Goal: Task Accomplishment & Management: Complete application form

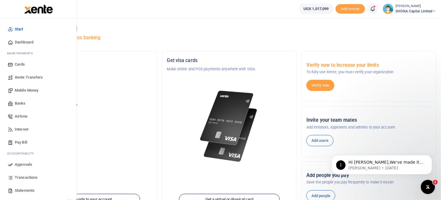
click at [22, 165] on span "Approvals" at bounding box center [23, 164] width 17 height 6
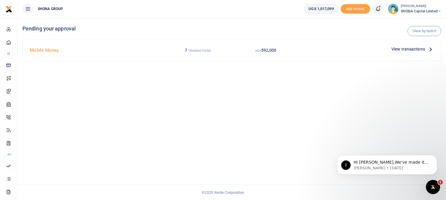
click at [37, 51] on h4 "Mobile Money" at bounding box center [96, 50] width 132 height 6
click at [394, 49] on span "View transactions" at bounding box center [408, 49] width 34 height 6
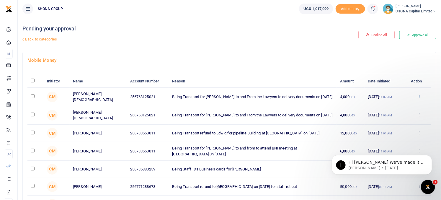
click at [421, 97] on icon at bounding box center [419, 96] width 4 height 4
click at [397, 106] on link "Approve" at bounding box center [397, 105] width 47 height 8
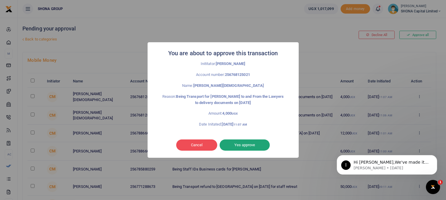
click at [242, 140] on button "Yes approve" at bounding box center [244, 144] width 50 height 11
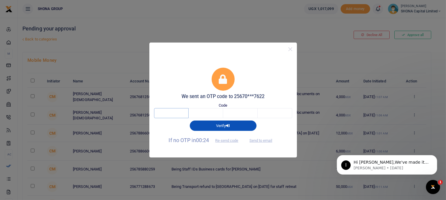
click at [175, 115] on input "text" at bounding box center [171, 113] width 35 height 10
type input "9"
type input "4"
type input "8"
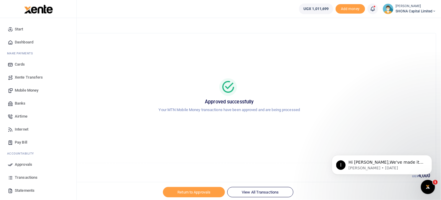
click at [22, 163] on span "Approvals" at bounding box center [23, 164] width 17 height 6
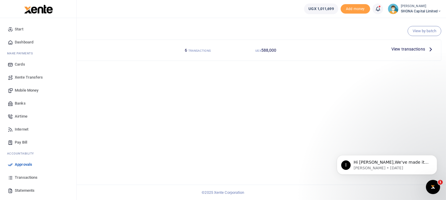
click at [22, 166] on span "Approvals" at bounding box center [23, 164] width 17 height 6
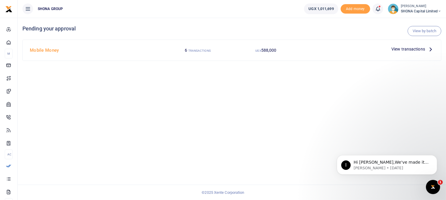
click at [48, 50] on h4 "Mobile Money" at bounding box center [96, 50] width 132 height 6
click at [397, 50] on span "View transactions" at bounding box center [408, 49] width 34 height 6
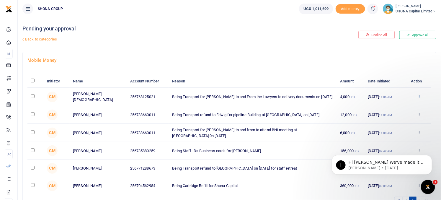
click at [418, 94] on icon at bounding box center [419, 96] width 4 height 4
click at [394, 107] on link "Approve" at bounding box center [397, 105] width 47 height 8
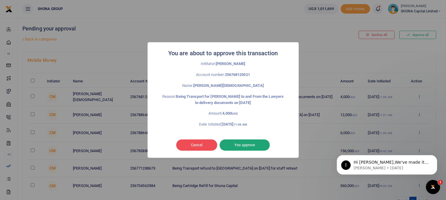
click at [255, 146] on button "Yes approve" at bounding box center [244, 144] width 50 height 11
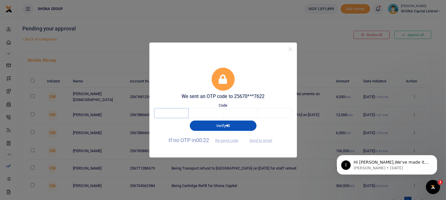
click at [178, 111] on input "text" at bounding box center [171, 113] width 35 height 10
type input "8"
type input "2"
type input "4"
type input "7"
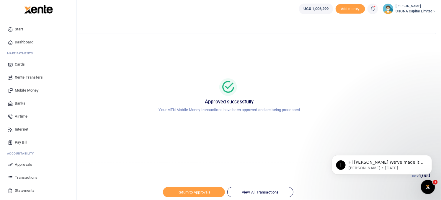
click at [25, 164] on span "Approvals" at bounding box center [23, 164] width 17 height 6
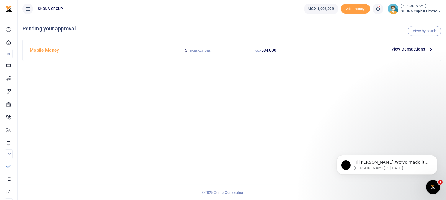
click at [395, 50] on span "View transactions" at bounding box center [408, 49] width 34 height 6
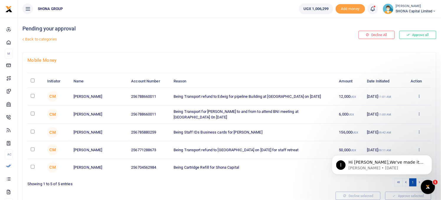
click at [420, 95] on icon at bounding box center [419, 96] width 4 height 4
click at [402, 103] on link "Approve" at bounding box center [397, 105] width 47 height 8
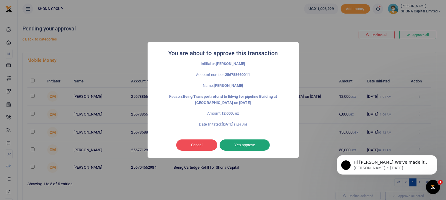
click at [240, 146] on button "Yes approve" at bounding box center [244, 144] width 50 height 11
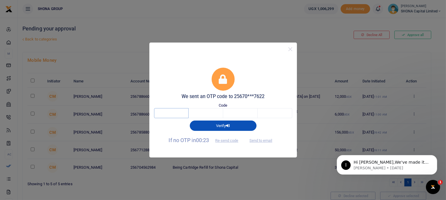
click at [176, 110] on input "text" at bounding box center [171, 113] width 35 height 10
type input "6"
type input "5"
type input "6"
type input "4"
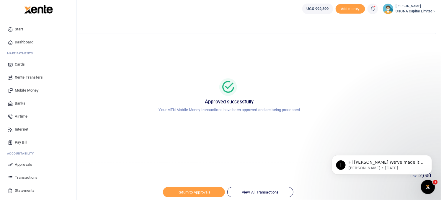
click at [24, 164] on span "Approvals" at bounding box center [23, 164] width 17 height 6
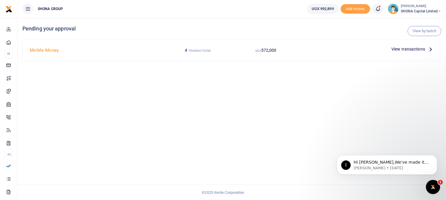
click at [397, 49] on span "View transactions" at bounding box center [408, 49] width 34 height 6
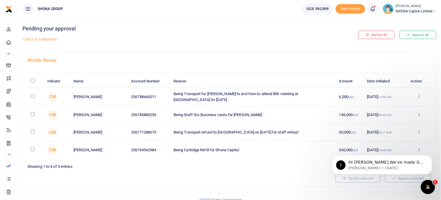
click at [419, 96] on icon at bounding box center [419, 96] width 4 height 4
click at [400, 107] on link "Approve" at bounding box center [397, 105] width 47 height 8
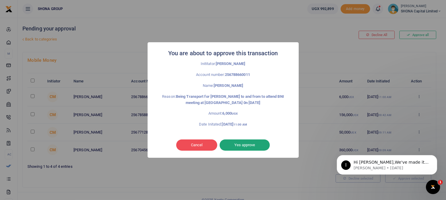
click at [234, 146] on button "Yes approve" at bounding box center [244, 144] width 50 height 11
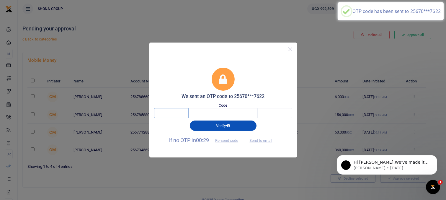
click at [168, 113] on input "text" at bounding box center [171, 113] width 35 height 10
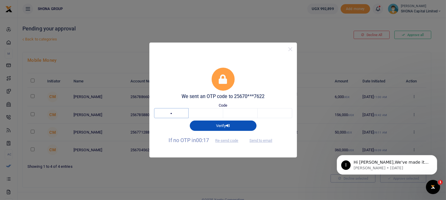
type input "9"
type input "6"
type input "8"
type input "6"
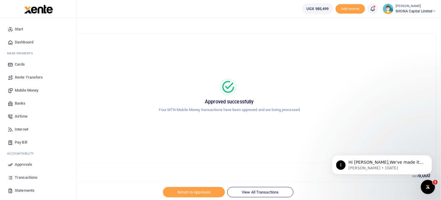
click at [25, 163] on span "Approvals" at bounding box center [23, 164] width 17 height 6
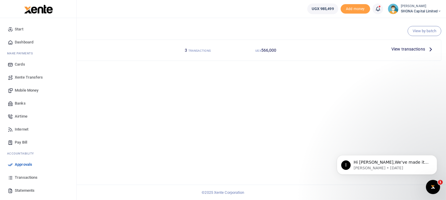
click at [24, 165] on span "Approvals" at bounding box center [23, 164] width 17 height 6
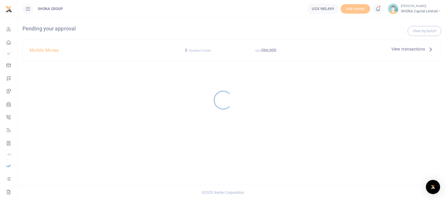
click at [395, 50] on div at bounding box center [223, 100] width 446 height 200
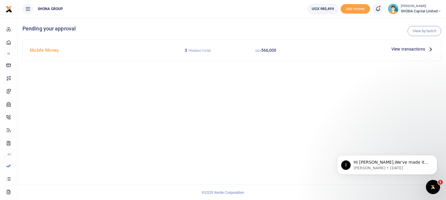
click at [395, 50] on span "View transactions" at bounding box center [408, 49] width 34 height 6
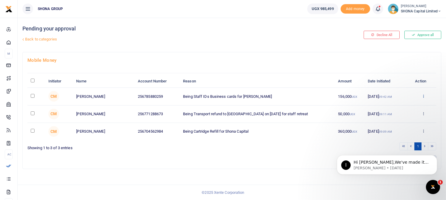
click at [423, 95] on icon at bounding box center [423, 96] width 4 height 4
click at [406, 106] on link "Approve" at bounding box center [401, 105] width 47 height 8
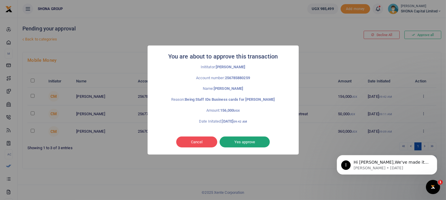
click at [239, 142] on button "Yes approve" at bounding box center [244, 141] width 50 height 11
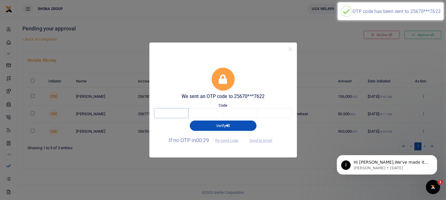
click at [180, 112] on input "text" at bounding box center [171, 113] width 35 height 10
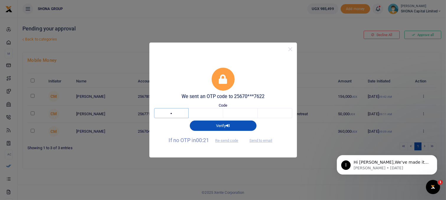
type input "3"
type input "9"
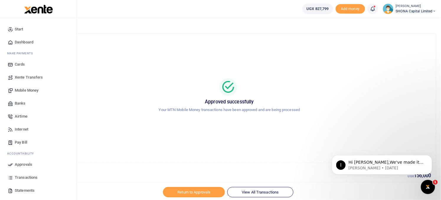
click at [25, 164] on span "Approvals" at bounding box center [23, 164] width 17 height 6
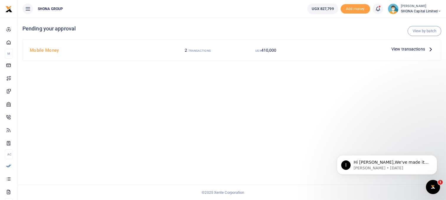
click at [393, 51] on span "View transactions" at bounding box center [408, 49] width 34 height 6
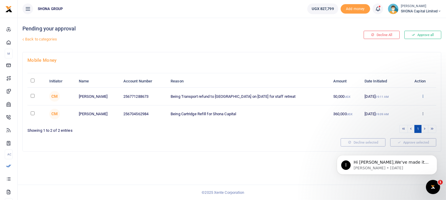
click at [422, 96] on icon at bounding box center [423, 96] width 4 height 4
click at [402, 106] on link "Approve" at bounding box center [401, 105] width 47 height 8
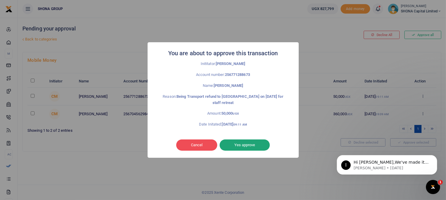
click at [249, 145] on button "Yes approve" at bounding box center [244, 144] width 50 height 11
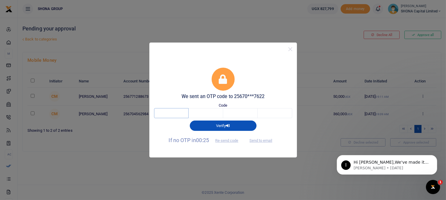
click at [173, 113] on input "text" at bounding box center [171, 113] width 35 height 10
type input "6"
type input "5"
type input "6"
type input "4"
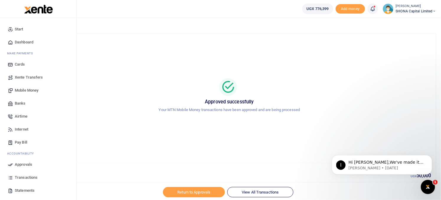
click at [26, 164] on span "Approvals" at bounding box center [23, 164] width 17 height 6
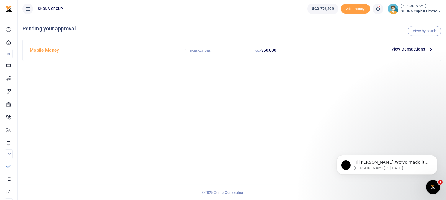
click at [394, 51] on span "View transactions" at bounding box center [408, 49] width 34 height 6
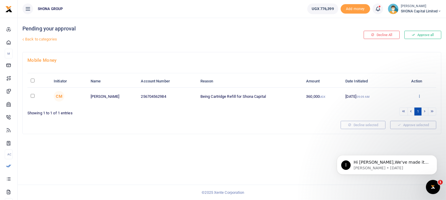
click at [419, 96] on icon at bounding box center [419, 96] width 4 height 4
click at [398, 104] on link "Approve" at bounding box center [397, 105] width 47 height 8
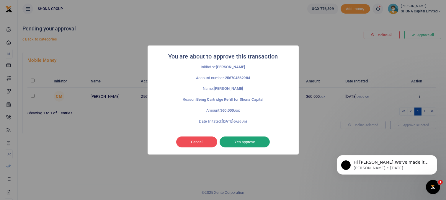
click at [251, 142] on button "Yes approve" at bounding box center [244, 141] width 50 height 11
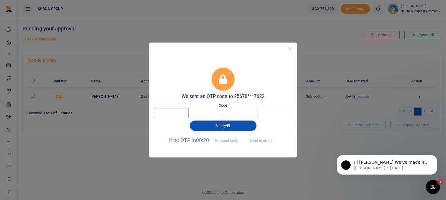
click at [179, 114] on input "text" at bounding box center [171, 113] width 35 height 10
type input "3"
type input "6"
type input "2"
type input "0"
